Goal: Transaction & Acquisition: Purchase product/service

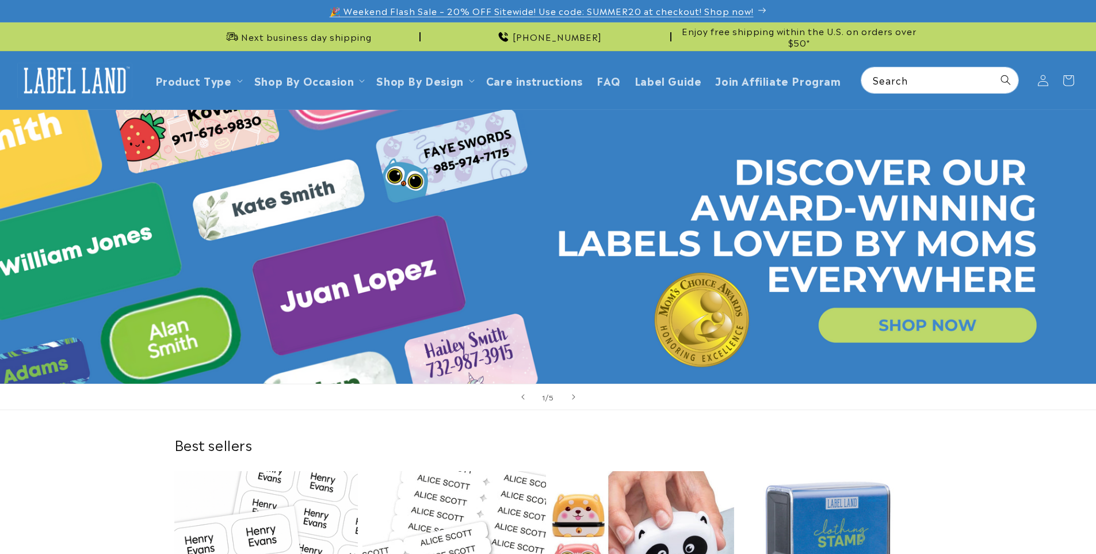
click at [659, 11] on span "🎉 Weekend Flash Sale – 20% OFF Sitewide! Use code: SUMMER20 at checkout! Shop n…" at bounding box center [542, 11] width 424 height 12
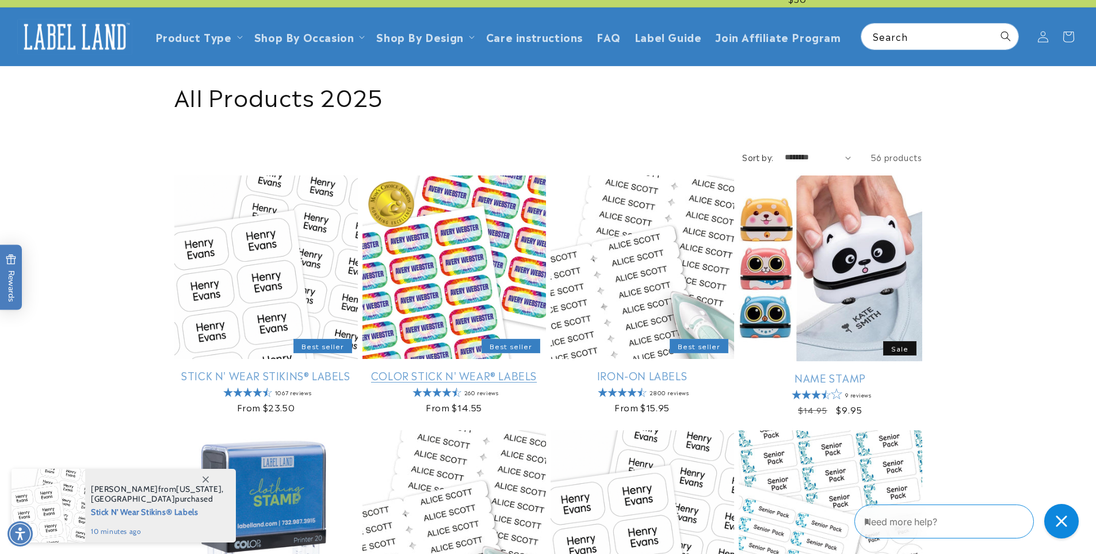
scroll to position [115, 0]
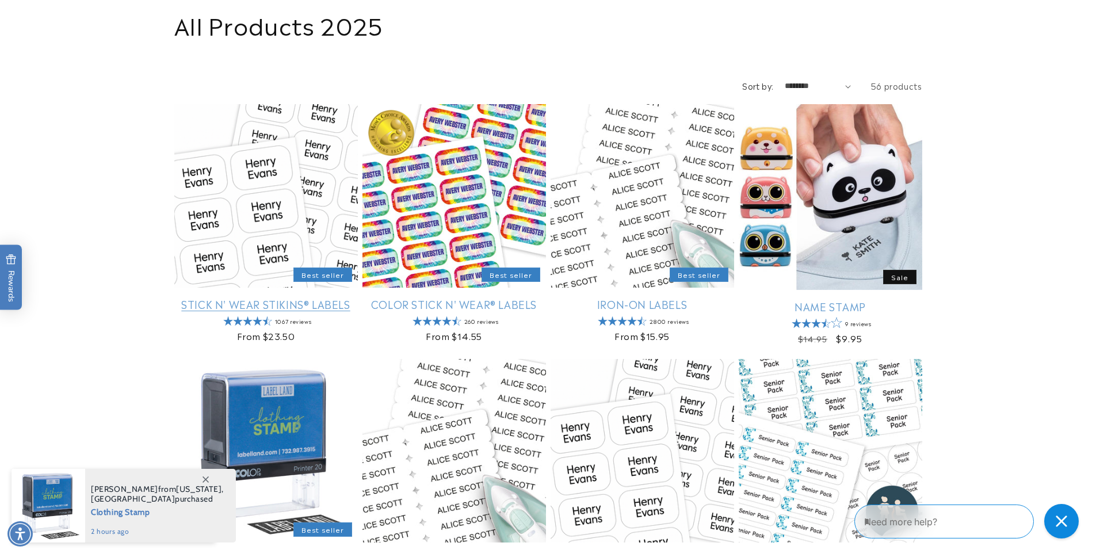
click at [295, 297] on link "Stick N' Wear Stikins® Labels" at bounding box center [266, 303] width 184 height 13
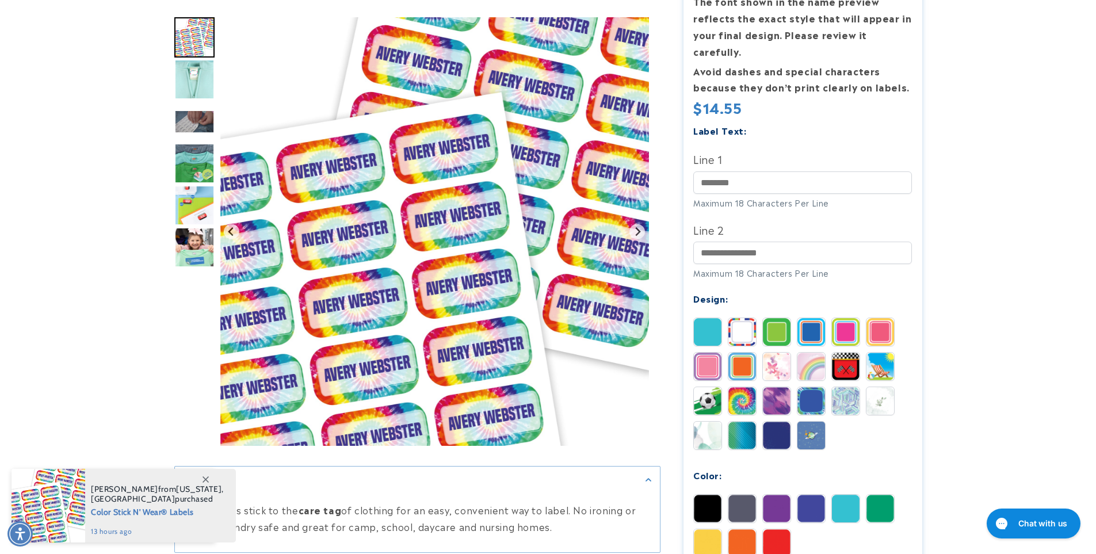
click at [712, 318] on img at bounding box center [708, 332] width 28 height 28
click at [748, 422] on img at bounding box center [743, 436] width 28 height 28
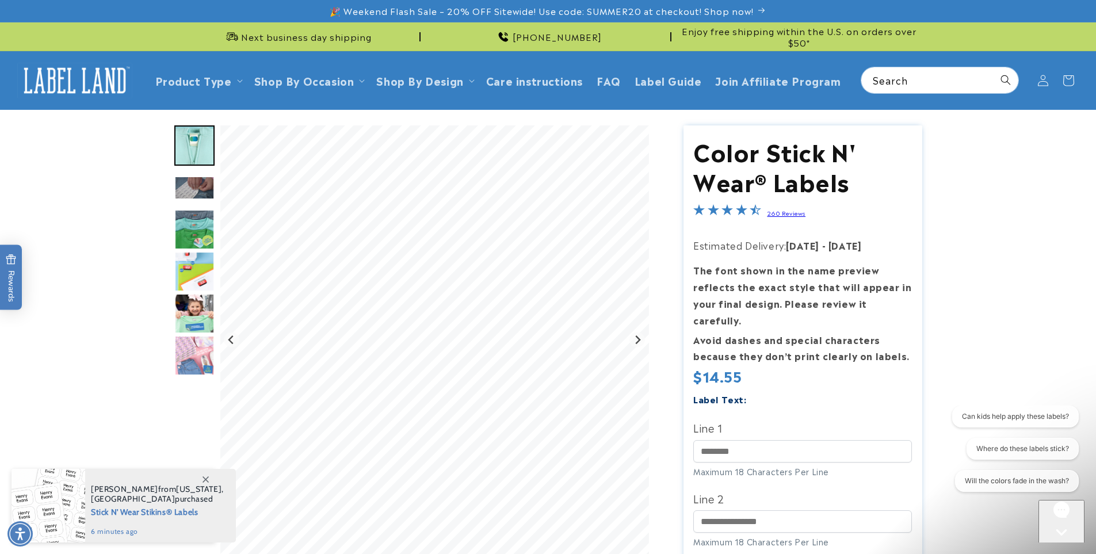
scroll to position [269, 0]
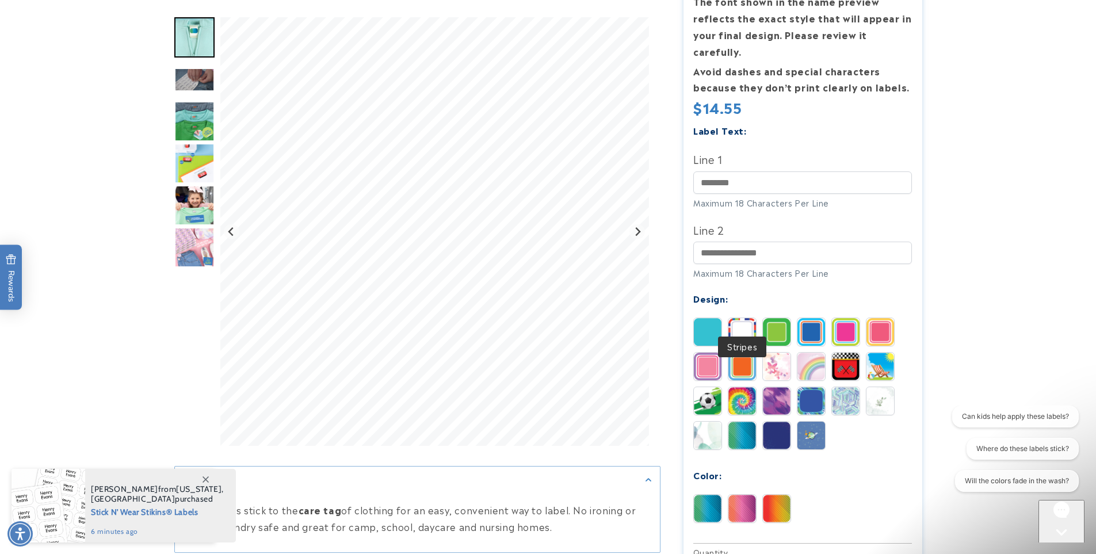
click at [736, 318] on img at bounding box center [743, 332] width 28 height 28
click at [876, 387] on img at bounding box center [881, 401] width 28 height 28
click at [840, 387] on img at bounding box center [846, 401] width 28 height 28
click at [717, 422] on img at bounding box center [708, 436] width 28 height 28
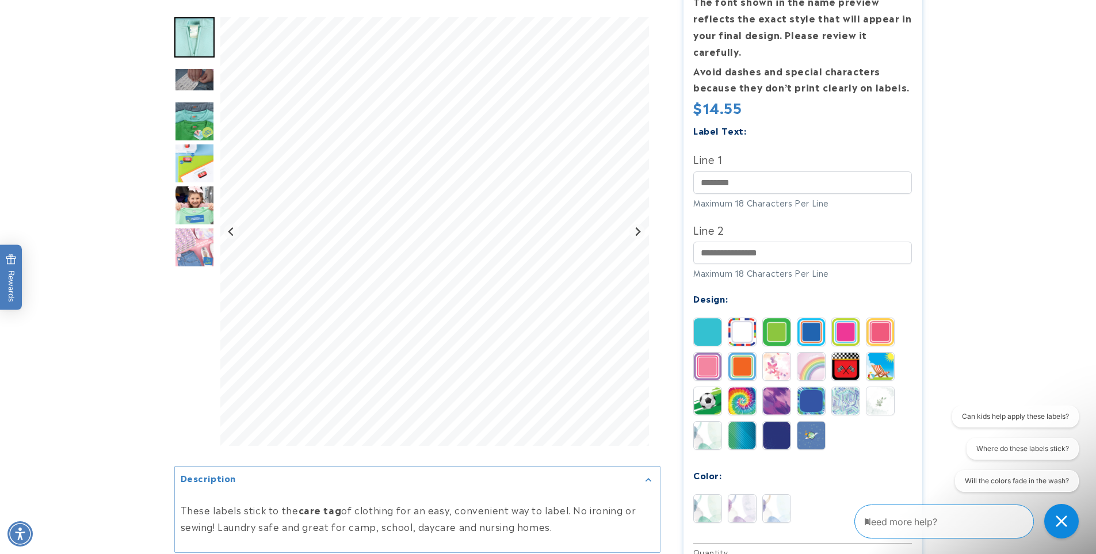
click at [773, 495] on img at bounding box center [777, 509] width 28 height 28
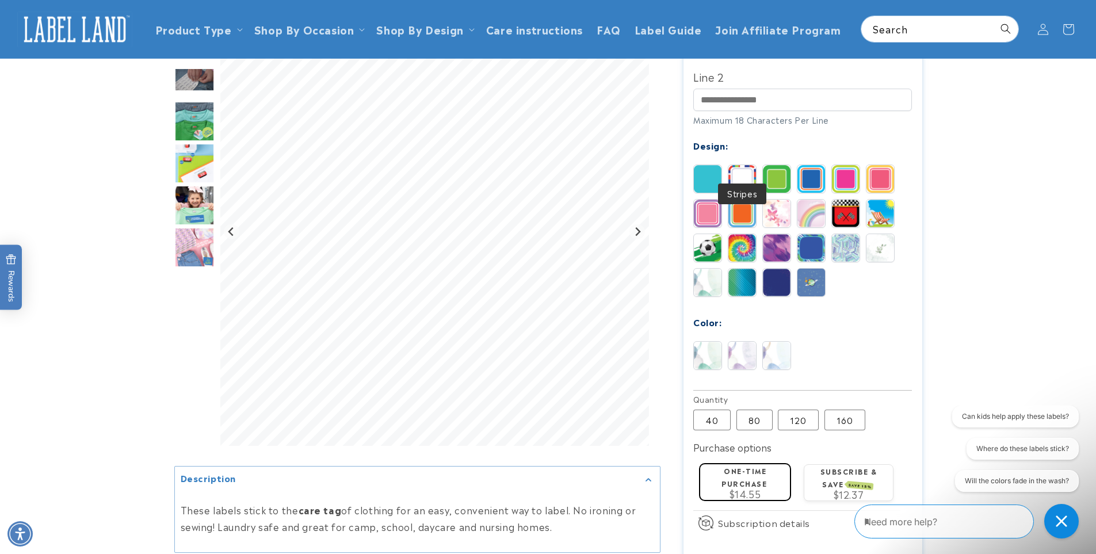
scroll to position [230, 0]
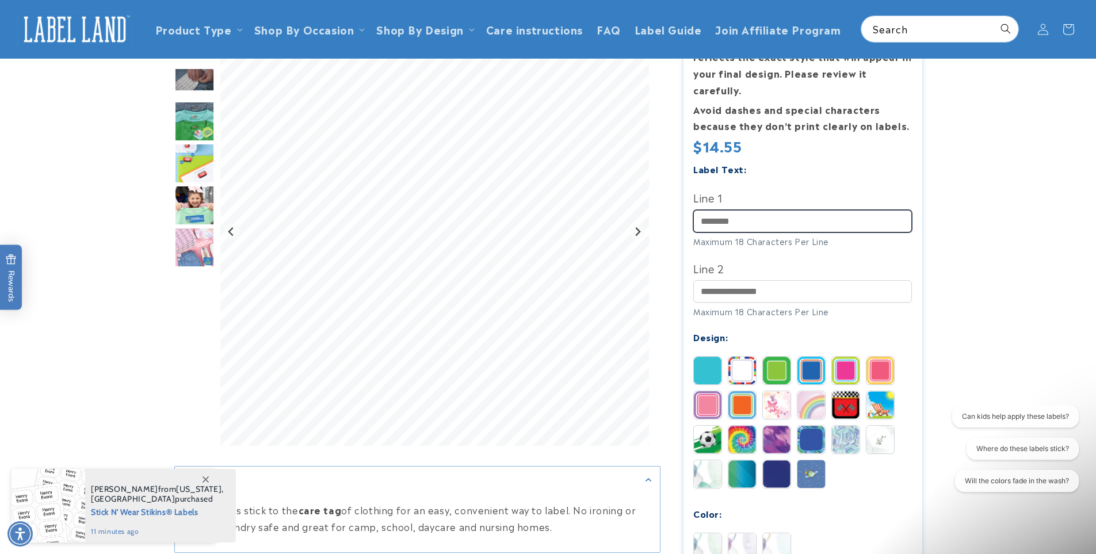
click at [749, 212] on input "Line 1" at bounding box center [802, 221] width 219 height 22
type input "**********"
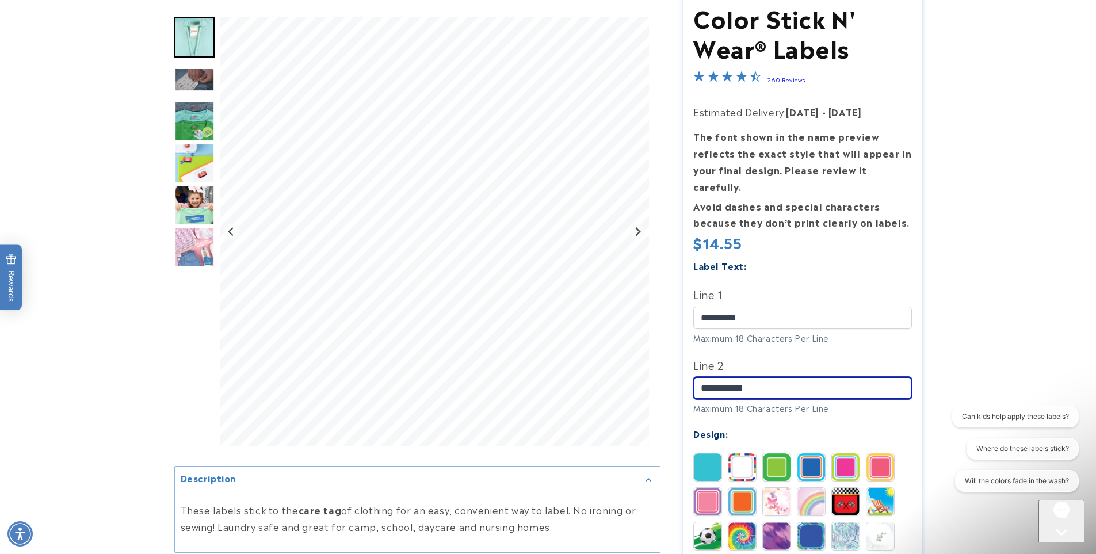
scroll to position [345, 0]
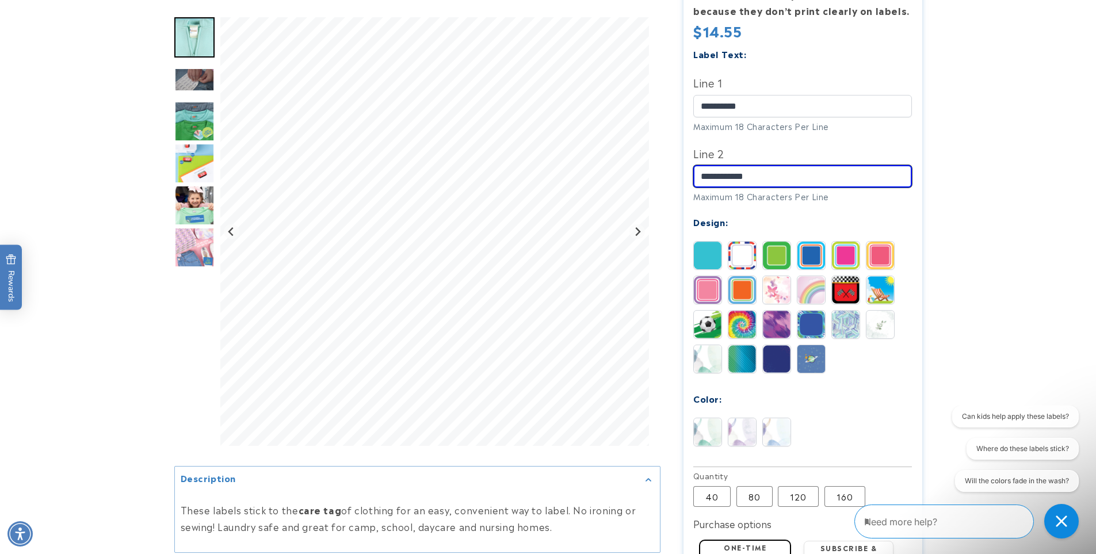
type input "**********"
click at [199, 209] on img "Go to slide 6" at bounding box center [194, 205] width 40 height 40
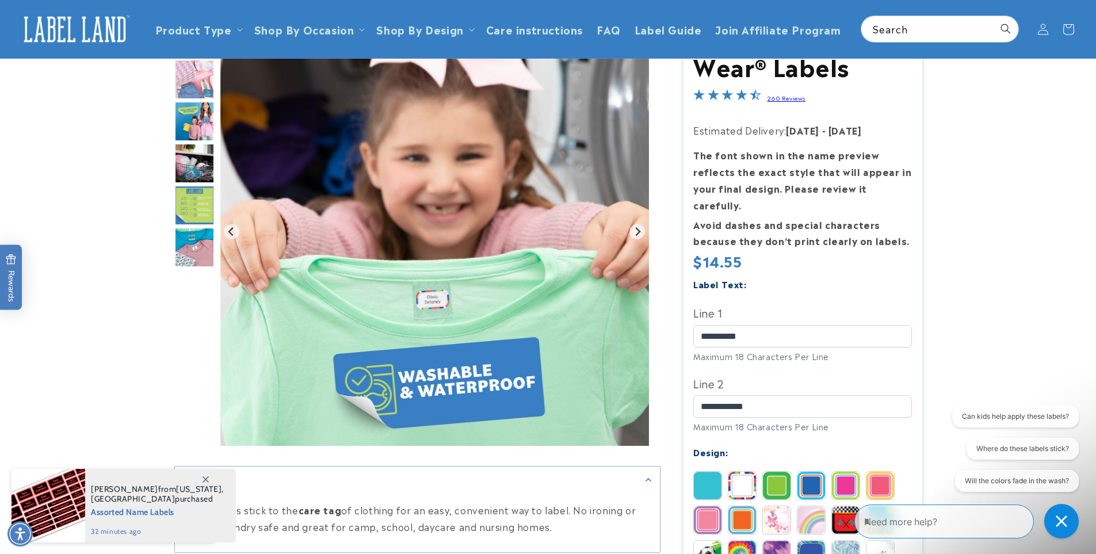
scroll to position [0, 0]
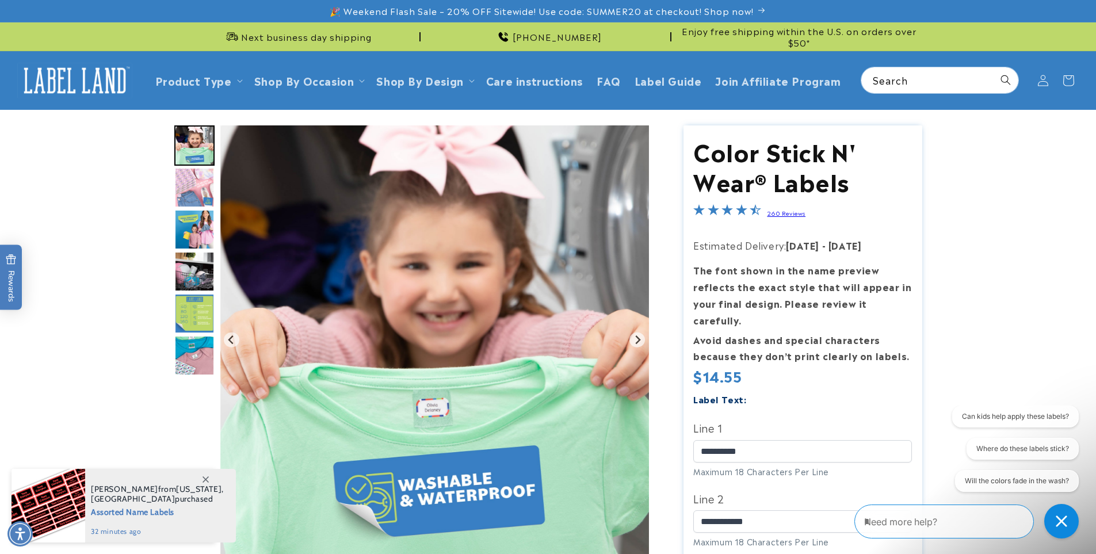
click at [210, 222] on img "Go to slide 8" at bounding box center [194, 229] width 40 height 40
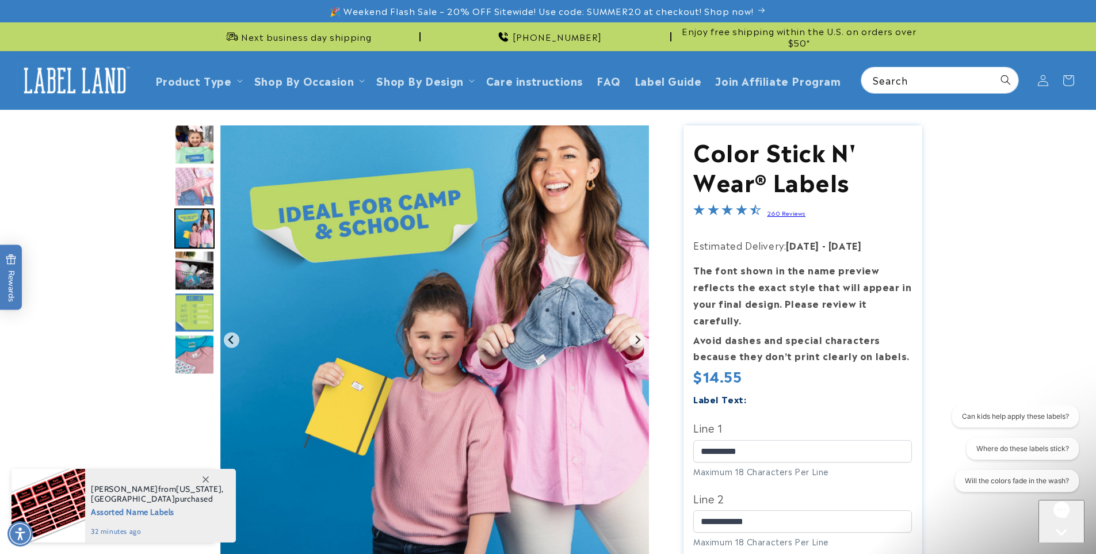
click at [190, 302] on img "Go to slide 10" at bounding box center [194, 313] width 40 height 40
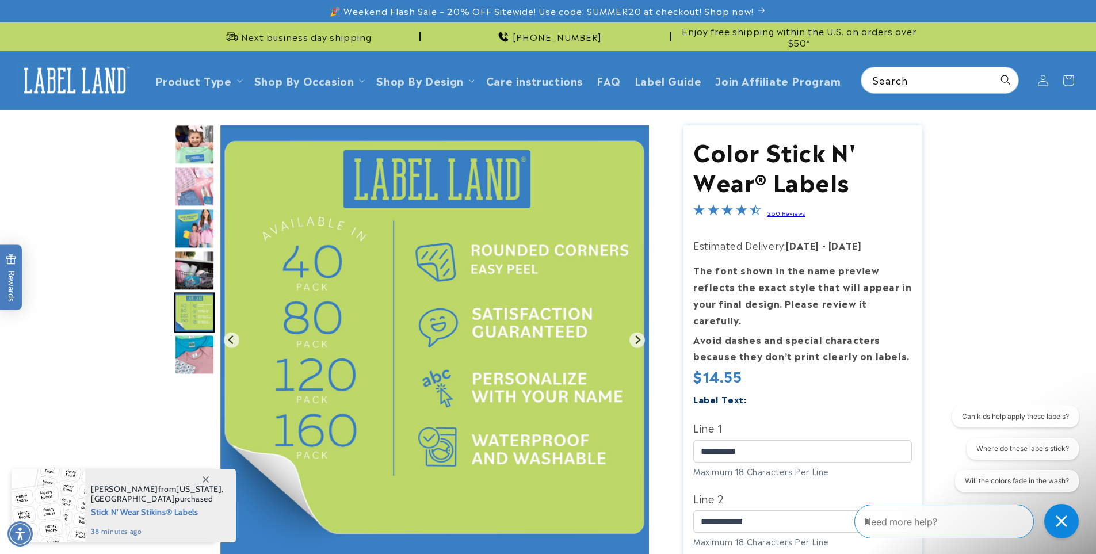
click at [182, 154] on img "Go to slide 6" at bounding box center [194, 145] width 40 height 40
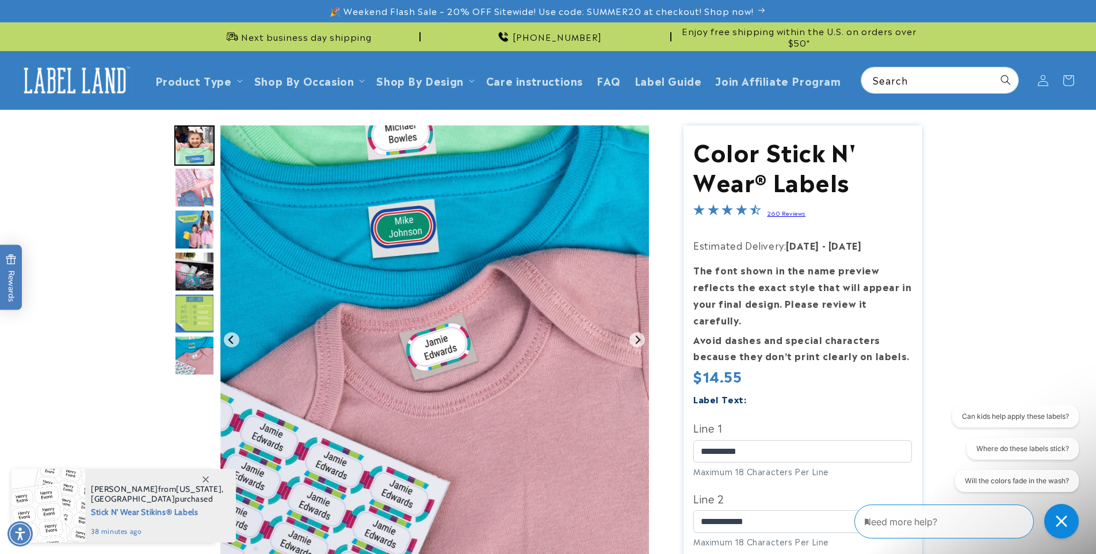
drag, startPoint x: 196, startPoint y: 361, endPoint x: 203, endPoint y: 361, distance: 6.9
click at [196, 361] on img "Go to slide 11" at bounding box center [194, 355] width 40 height 40
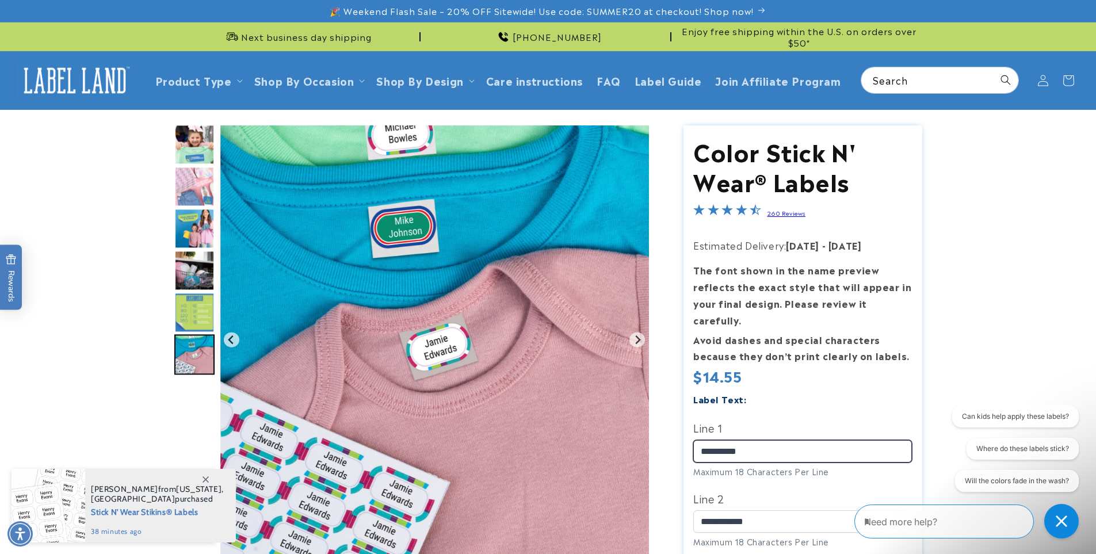
click at [762, 445] on input "**********" at bounding box center [802, 451] width 219 height 22
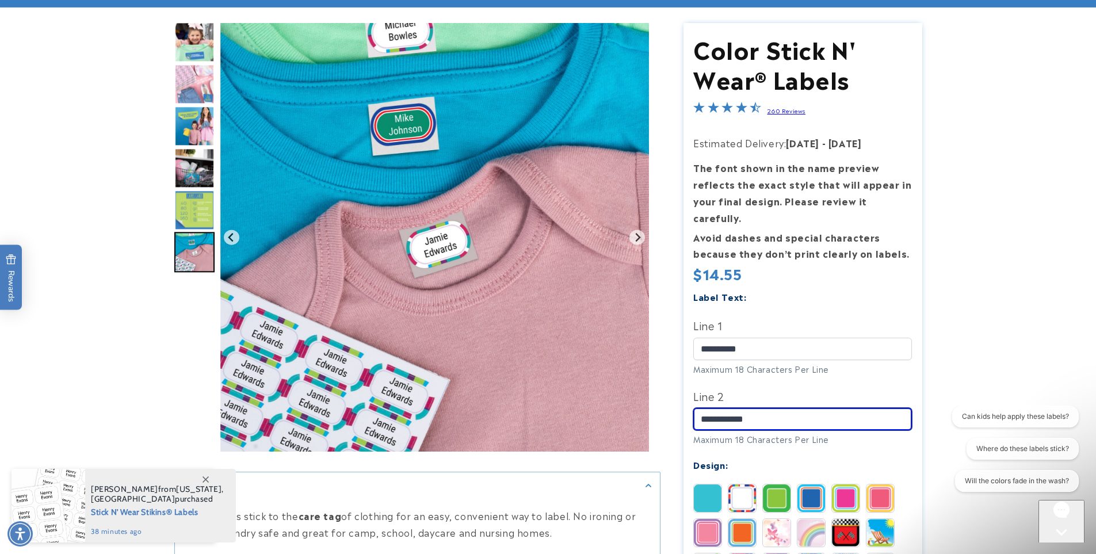
scroll to position [230, 0]
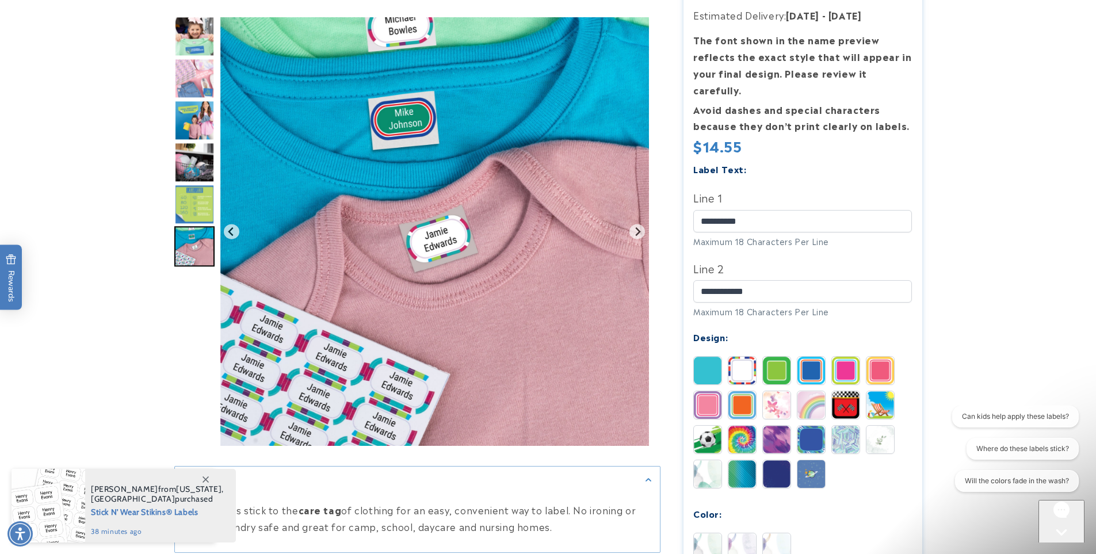
click at [780, 539] on img at bounding box center [777, 547] width 28 height 28
click at [746, 465] on img at bounding box center [743, 474] width 28 height 28
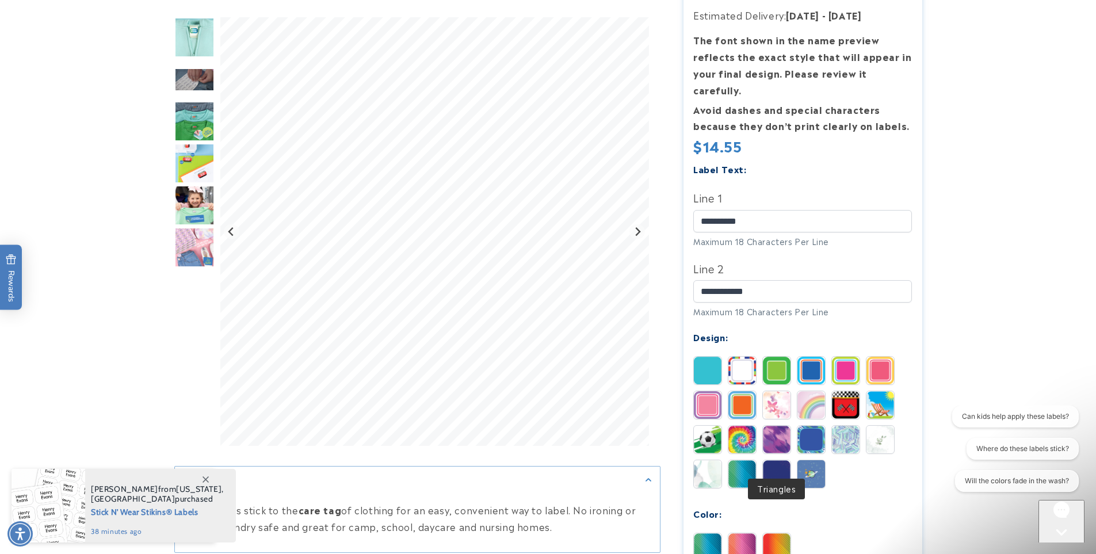
click at [779, 460] on img at bounding box center [777, 474] width 28 height 28
click at [746, 460] on img at bounding box center [743, 474] width 28 height 28
click at [786, 460] on img at bounding box center [777, 474] width 28 height 28
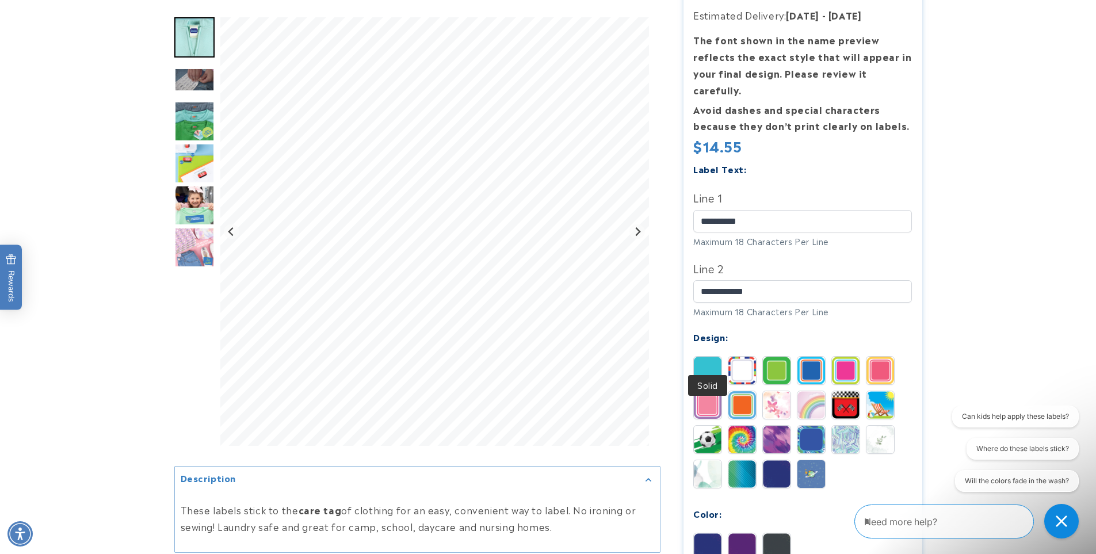
click at [705, 358] on img at bounding box center [708, 371] width 28 height 28
click at [746, 357] on img at bounding box center [743, 371] width 28 height 28
click at [876, 427] on img at bounding box center [881, 440] width 28 height 28
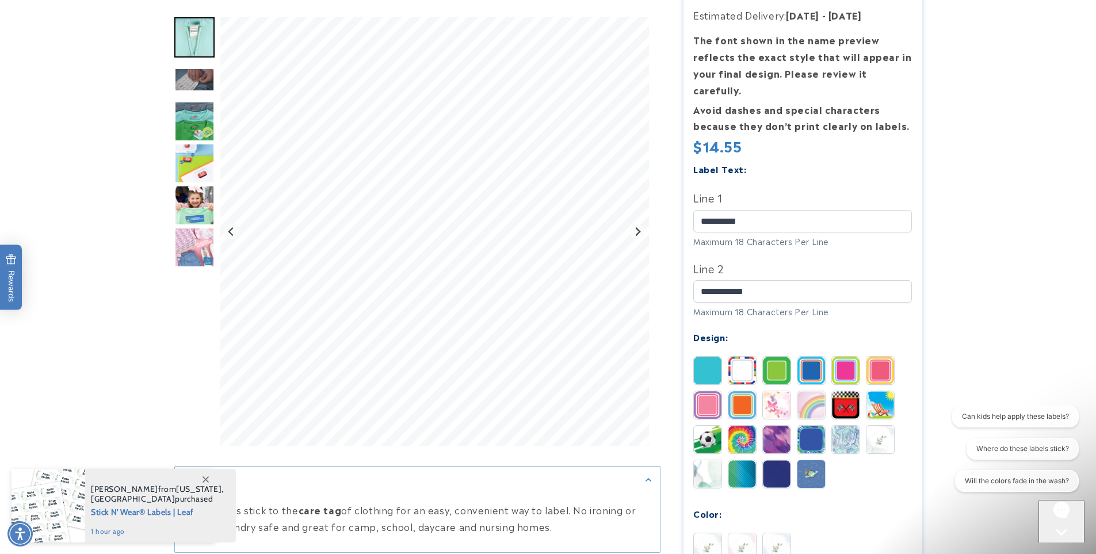
click at [704, 460] on img at bounding box center [708, 474] width 28 height 28
click at [708, 533] on img at bounding box center [708, 547] width 28 height 28
click at [775, 533] on img at bounding box center [777, 547] width 28 height 28
click at [711, 533] on img at bounding box center [708, 547] width 28 height 28
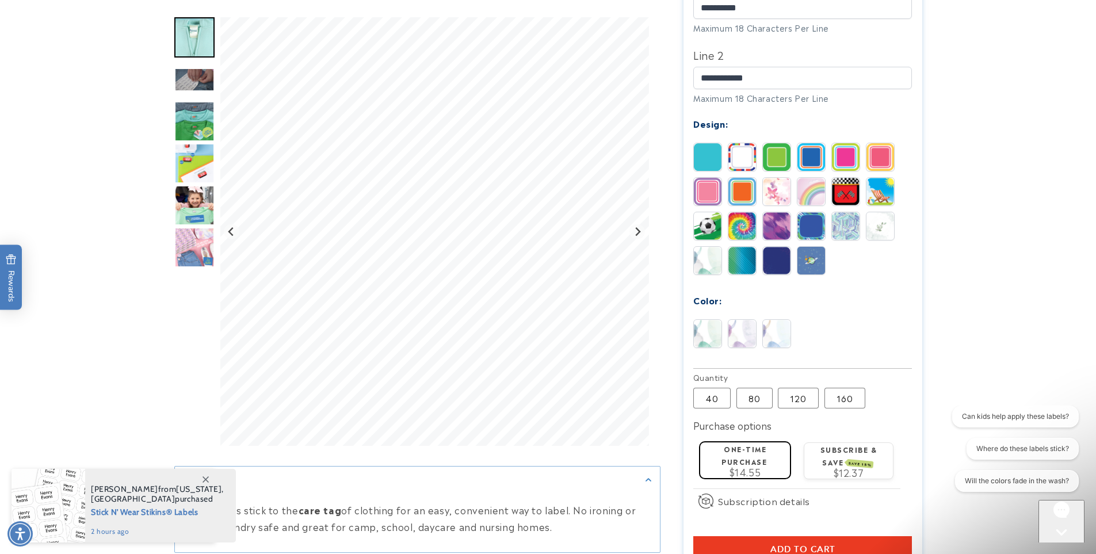
scroll to position [499, 0]
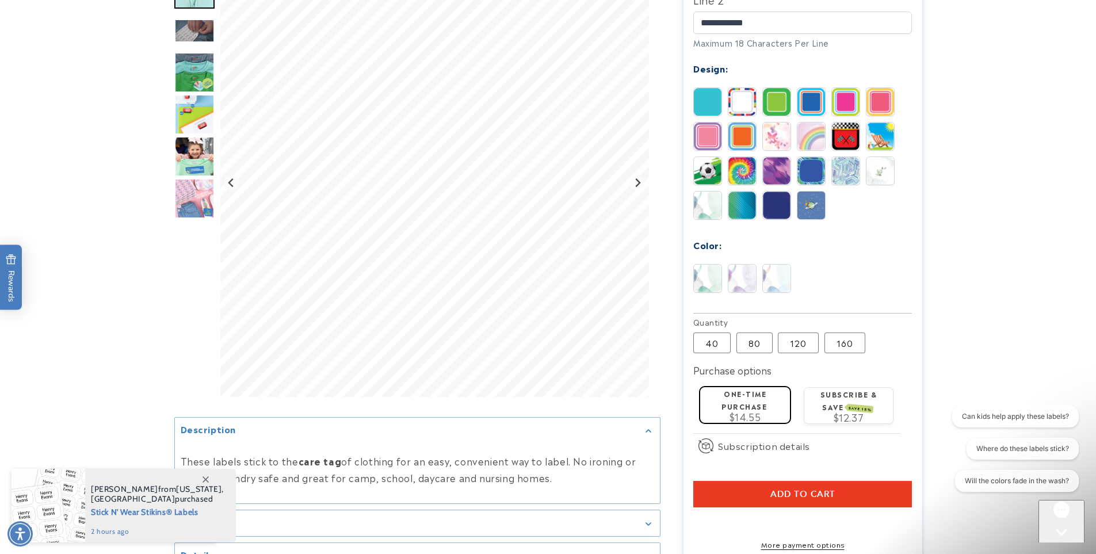
click at [830, 489] on span "Add to cart" at bounding box center [803, 494] width 65 height 10
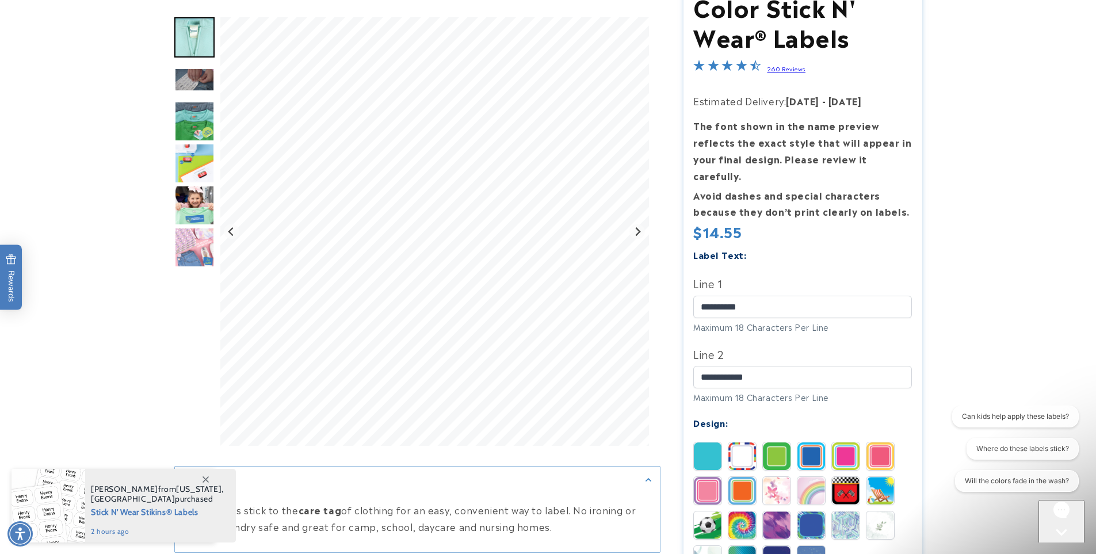
scroll to position [0, 0]
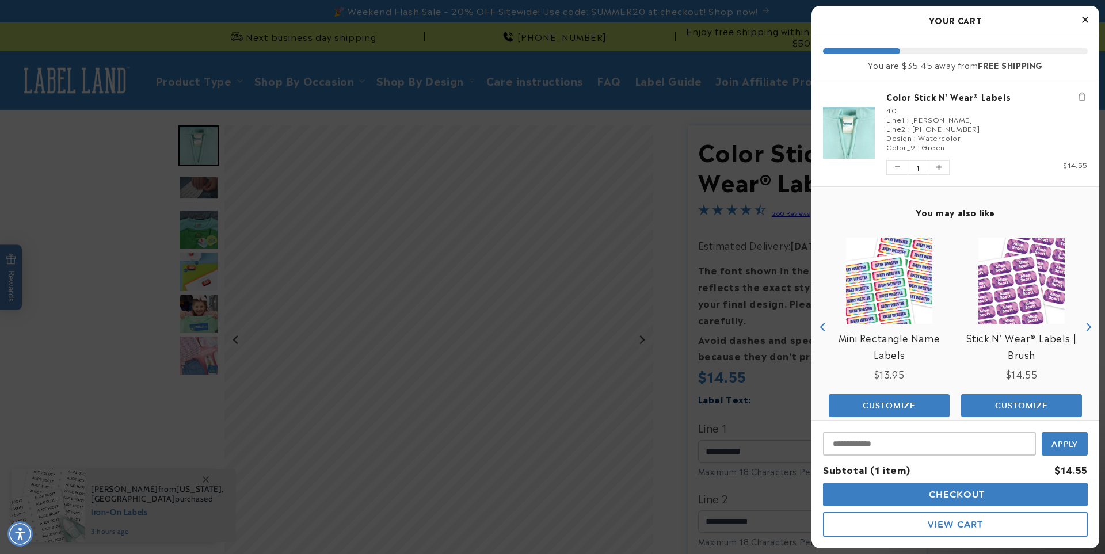
click at [802, 184] on div at bounding box center [552, 277] width 1105 height 554
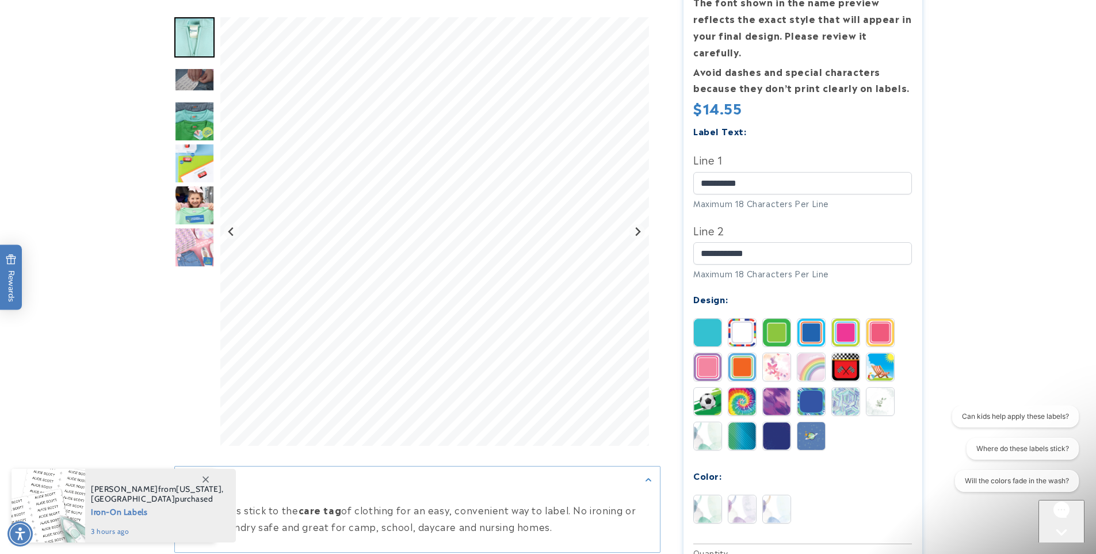
scroll to position [269, 0]
click at [772, 497] on img at bounding box center [777, 509] width 28 height 28
click at [708, 495] on img at bounding box center [708, 509] width 28 height 28
click at [777, 426] on img at bounding box center [777, 436] width 28 height 28
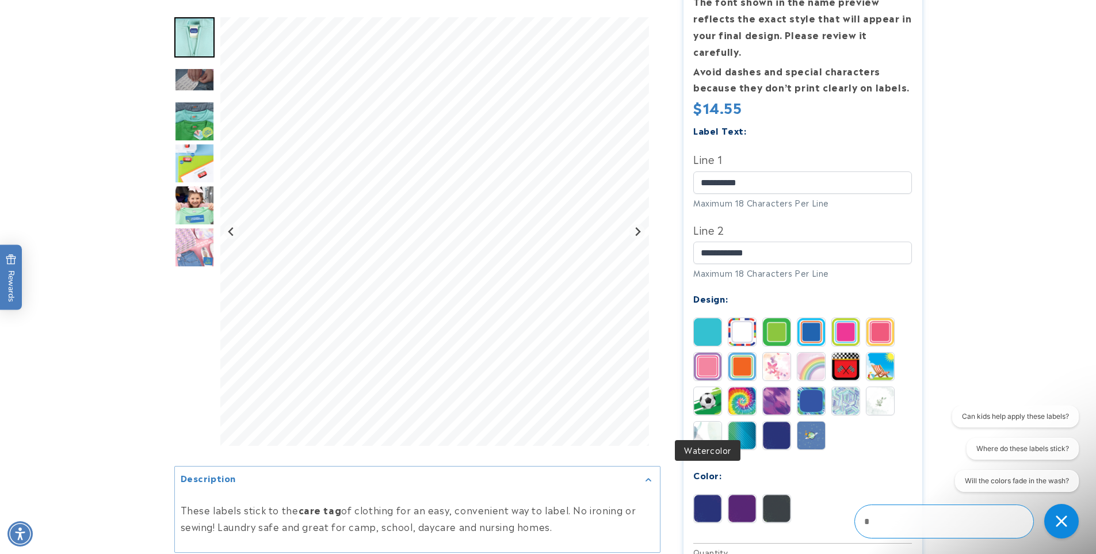
click at [710, 422] on img at bounding box center [708, 436] width 28 height 28
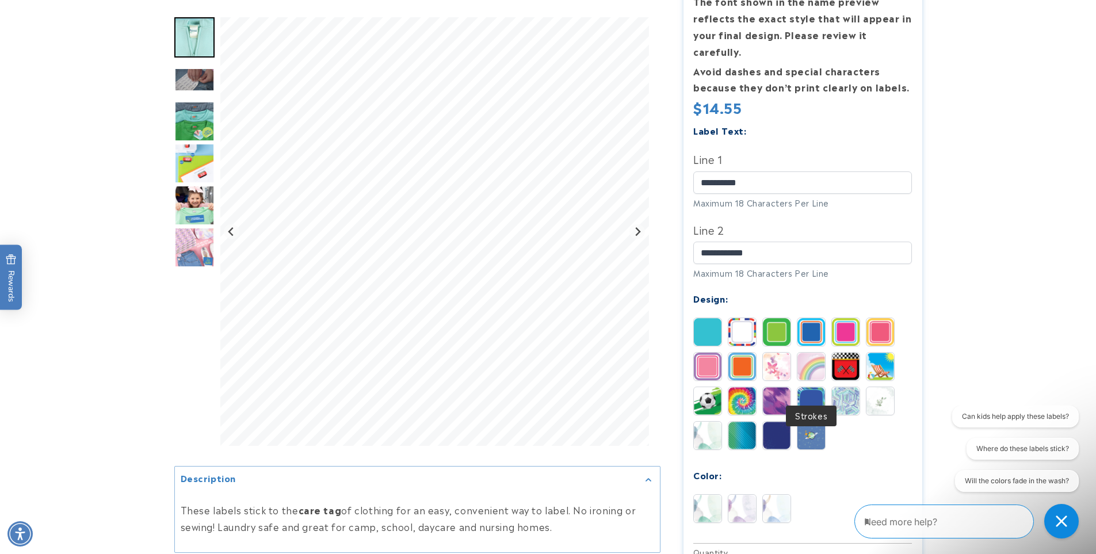
click at [815, 387] on img at bounding box center [812, 401] width 28 height 28
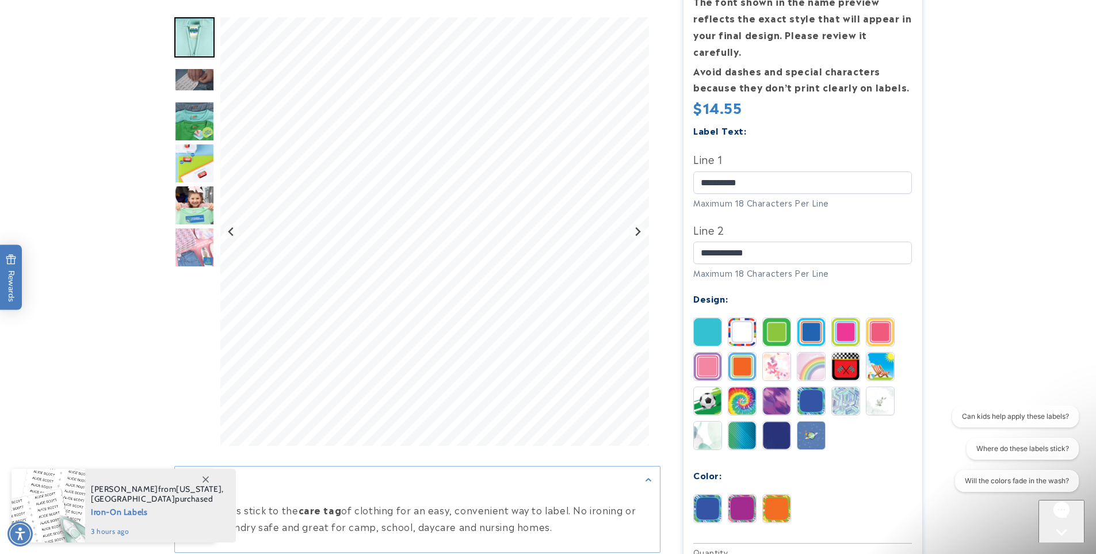
click at [785, 354] on img at bounding box center [777, 367] width 28 height 28
click at [724, 326] on div "Solid Stripes Border Blue Magenta" at bounding box center [805, 387] width 224 height 138
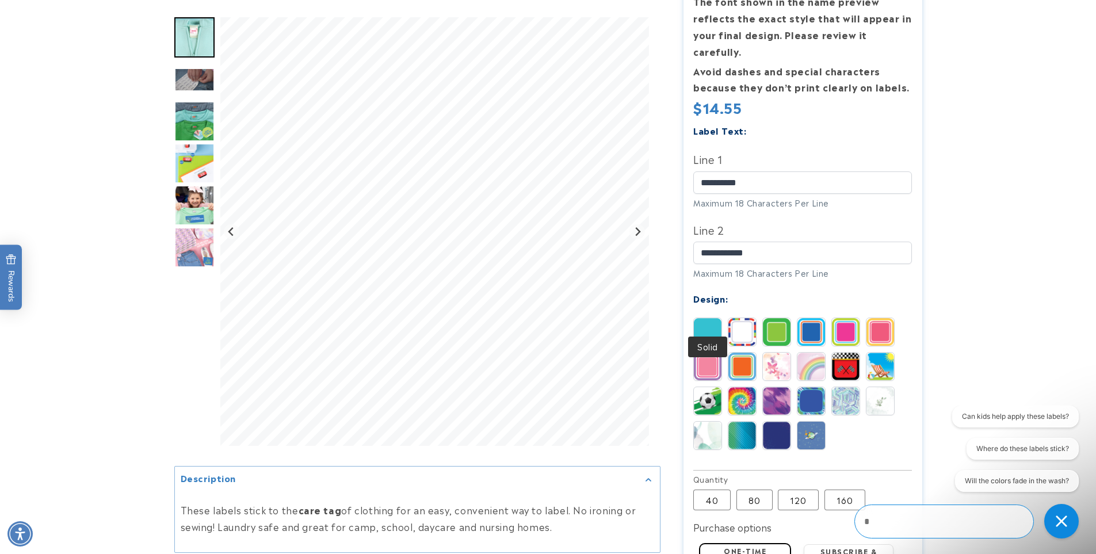
click at [704, 318] on img at bounding box center [708, 332] width 28 height 28
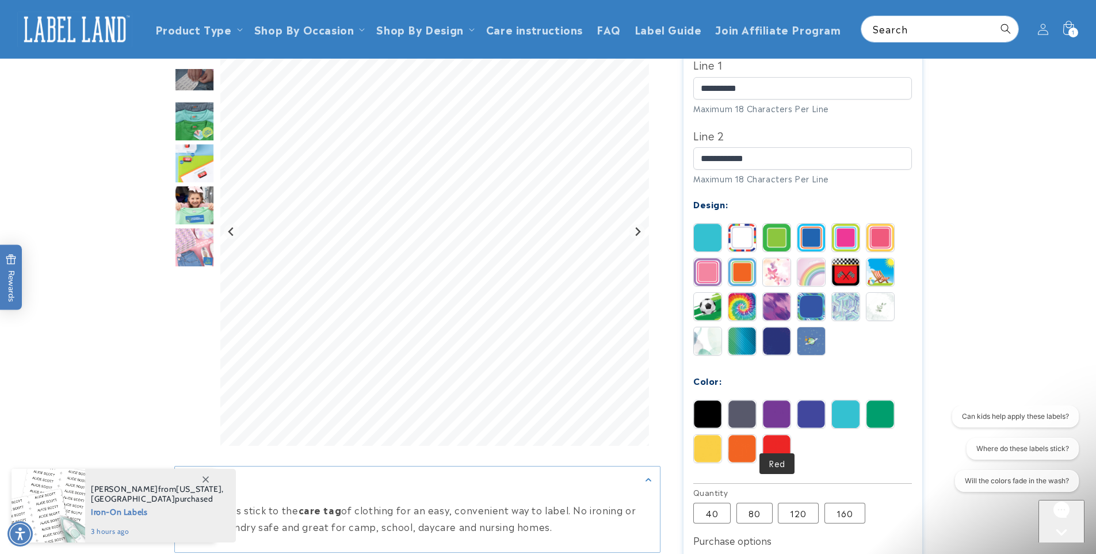
scroll to position [345, 0]
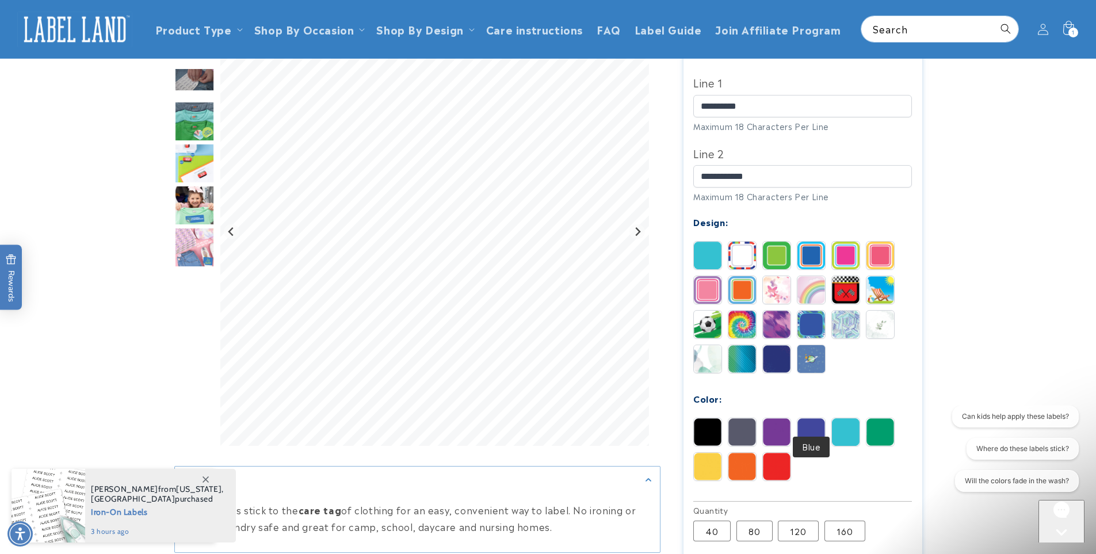
click at [803, 418] on img at bounding box center [812, 432] width 28 height 28
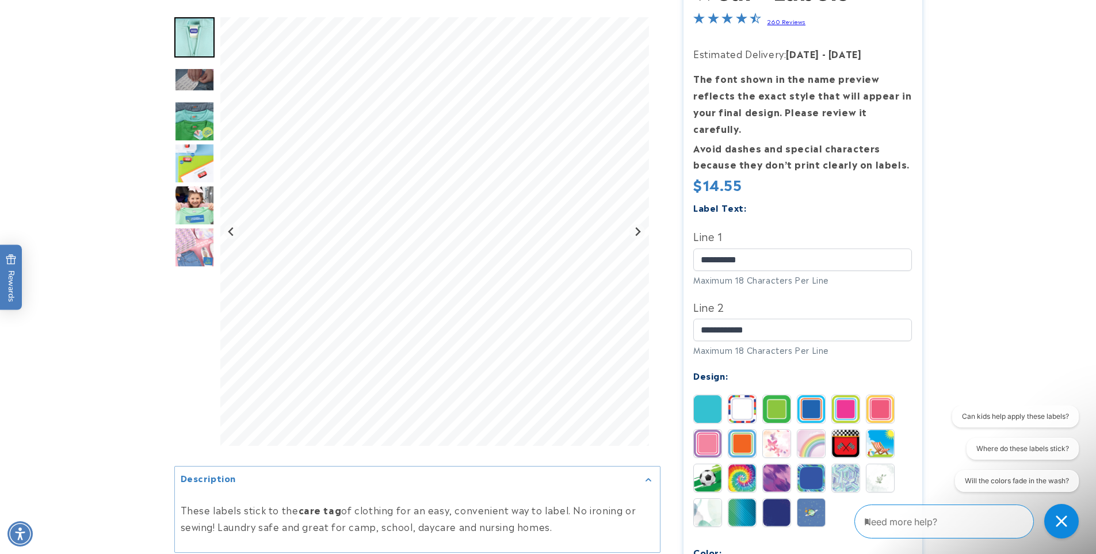
scroll to position [384, 0]
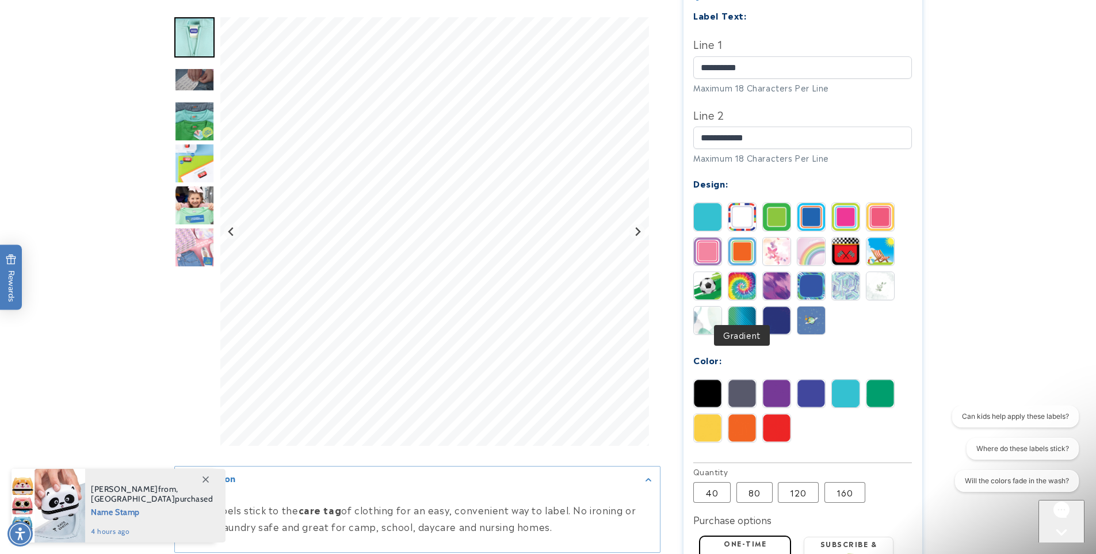
click at [742, 307] on img at bounding box center [743, 321] width 28 height 28
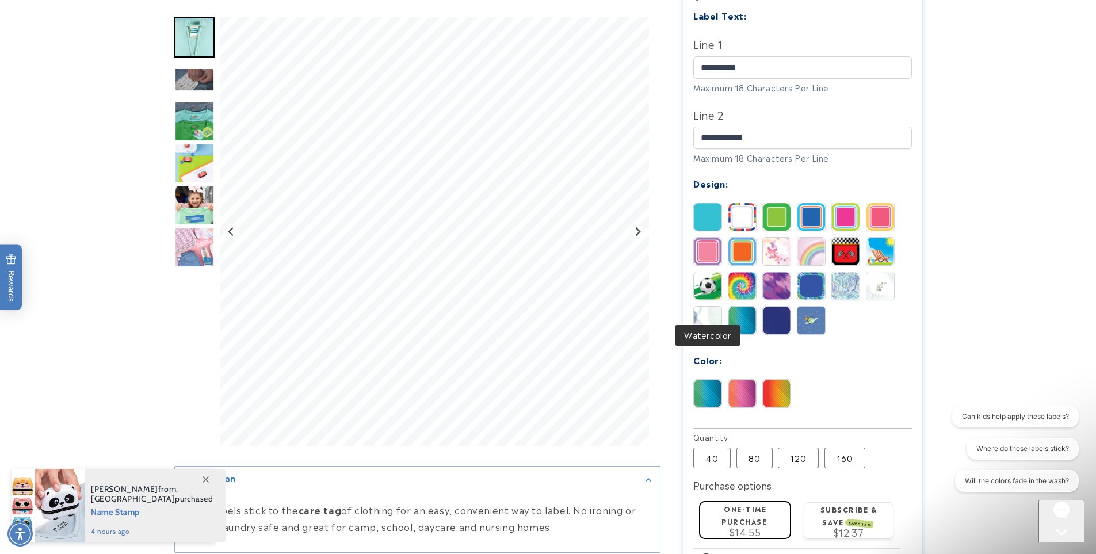
click at [708, 307] on img at bounding box center [708, 321] width 28 height 28
click at [778, 314] on img at bounding box center [777, 321] width 28 height 28
click at [771, 380] on img at bounding box center [777, 394] width 28 height 28
click at [711, 380] on img at bounding box center [708, 394] width 28 height 28
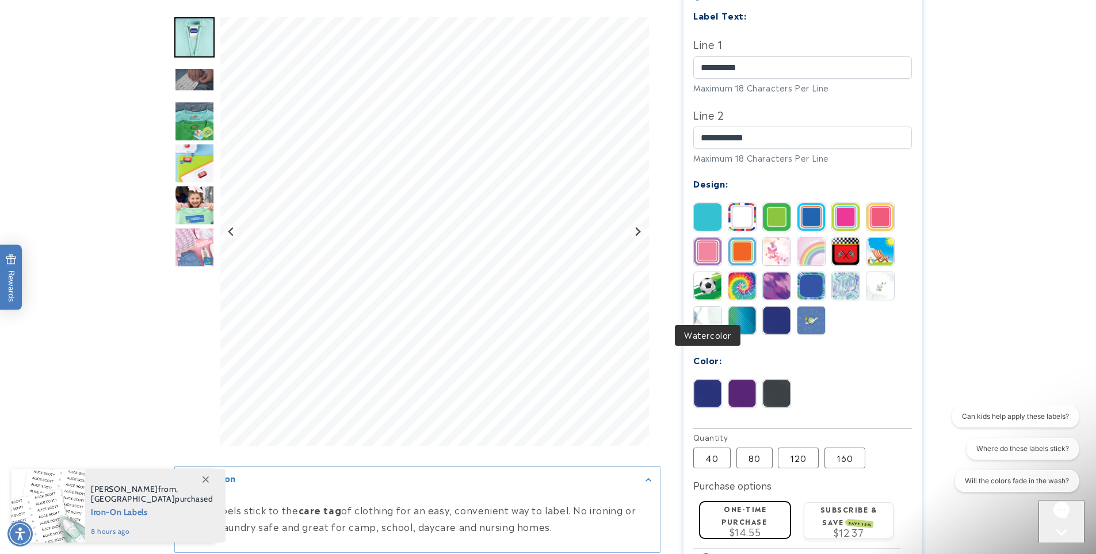
click at [706, 307] on img at bounding box center [708, 321] width 28 height 28
click at [741, 307] on img at bounding box center [743, 321] width 28 height 28
click at [777, 308] on img at bounding box center [777, 321] width 28 height 28
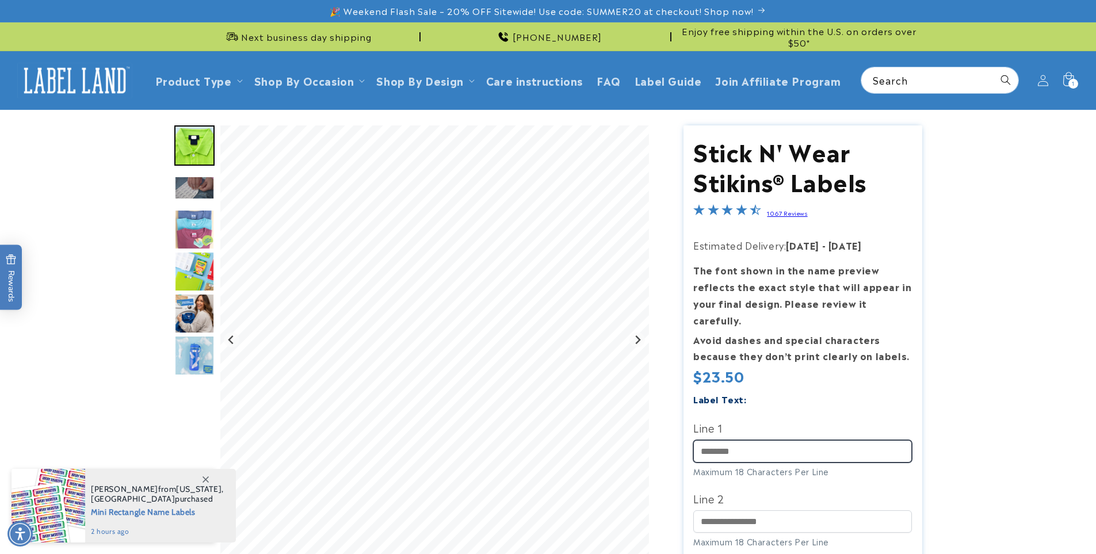
click at [752, 440] on input "Line 1" at bounding box center [802, 451] width 219 height 22
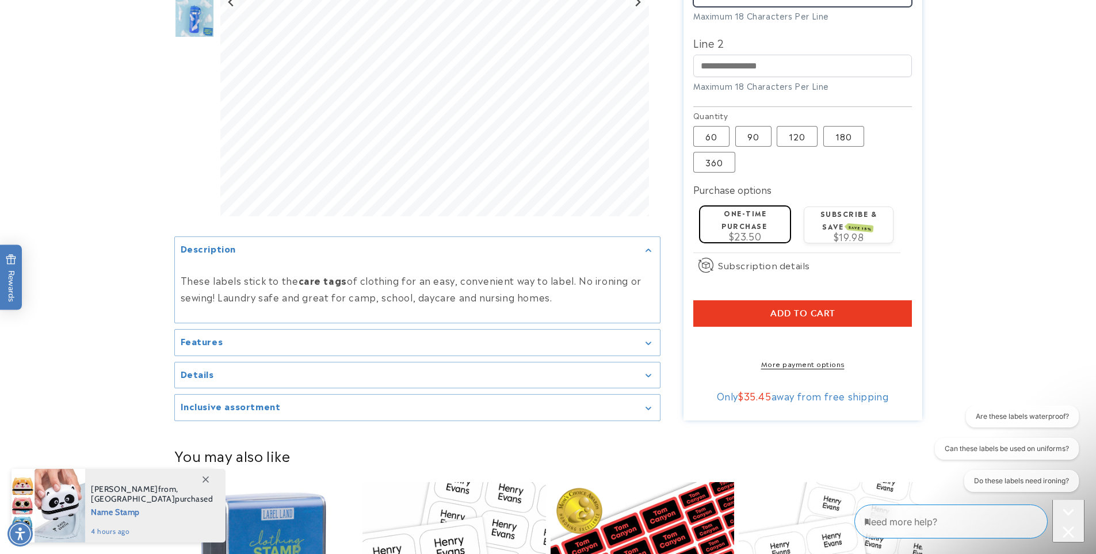
scroll to position [575, 0]
